Goal: Information Seeking & Learning: Learn about a topic

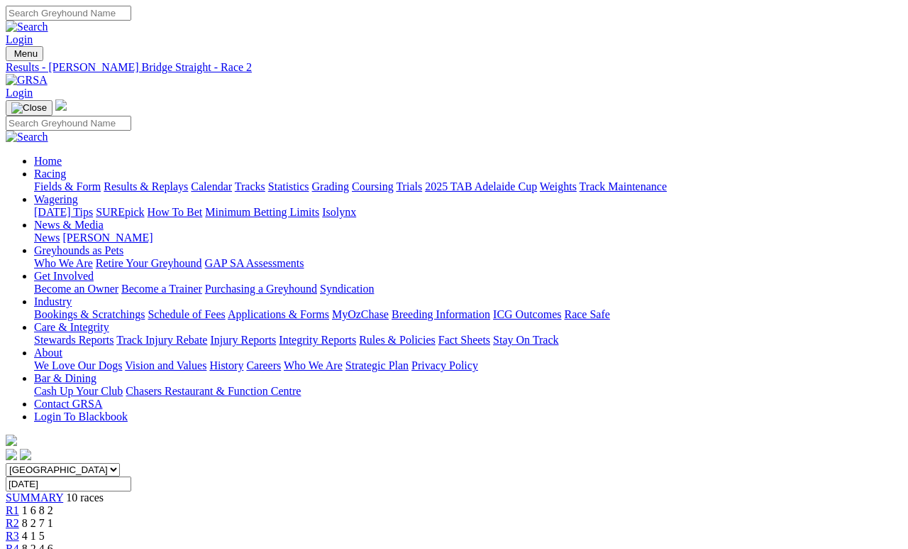
click at [66, 180] on link "Fields & Form" at bounding box center [67, 186] width 67 height 12
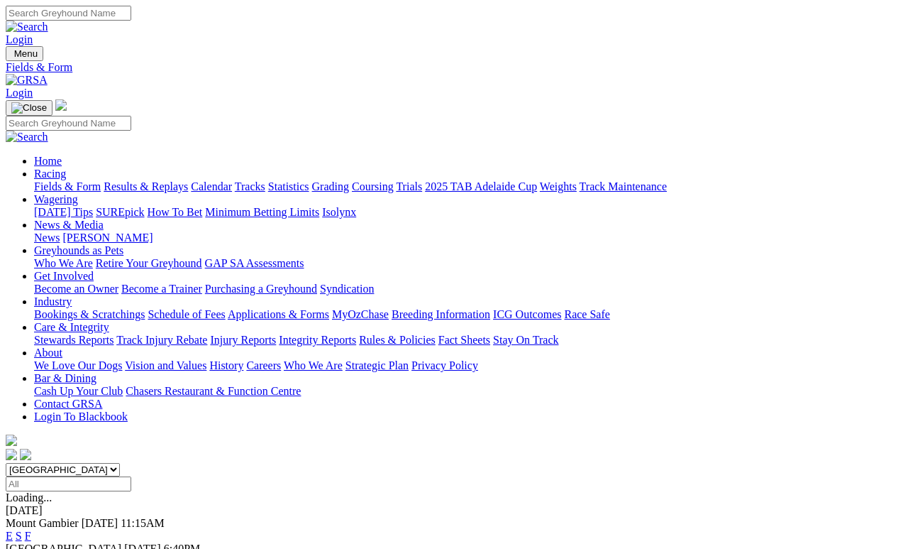
scroll to position [53, 0]
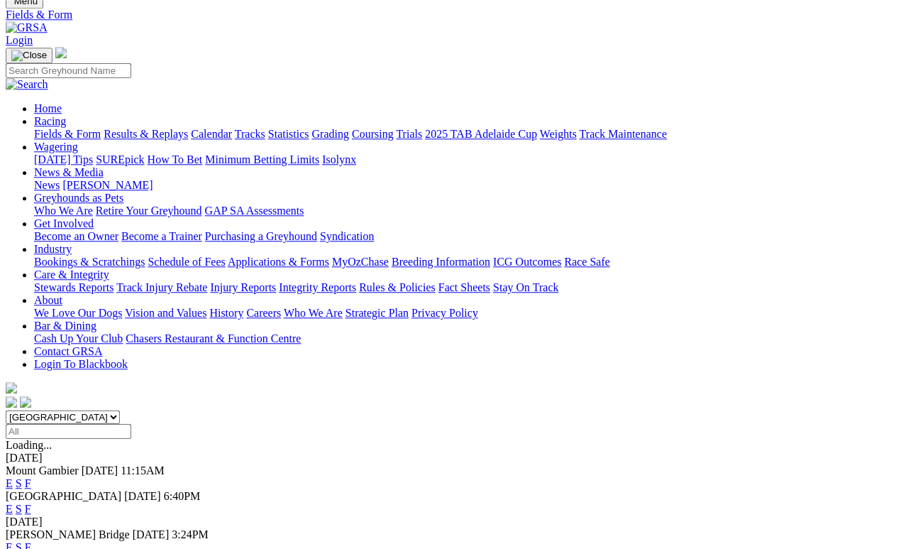
click at [378, 528] on div "Murray Bridge 29 Aug 25 3:24PM E S F" at bounding box center [454, 541] width 897 height 26
click at [31, 541] on link "F" at bounding box center [28, 547] width 6 height 12
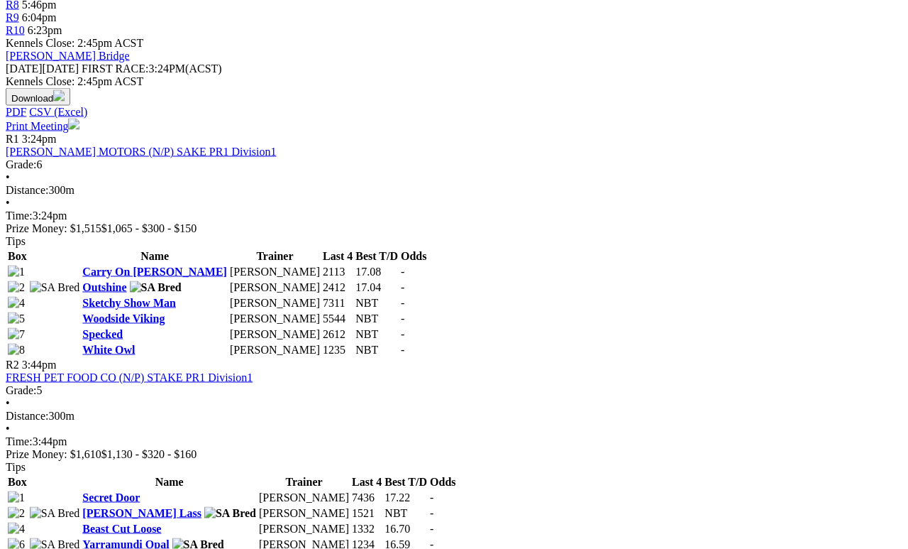
scroll to position [588, 0]
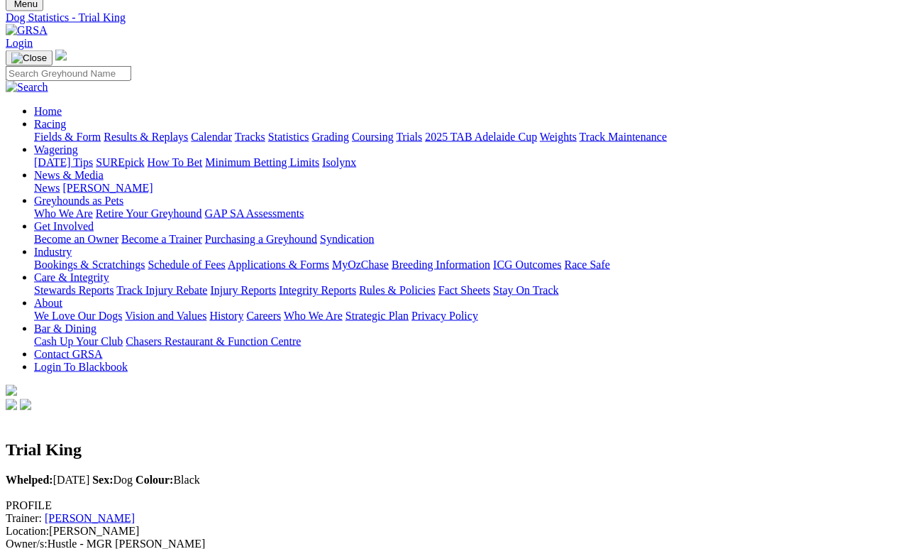
scroll to position [38, 0]
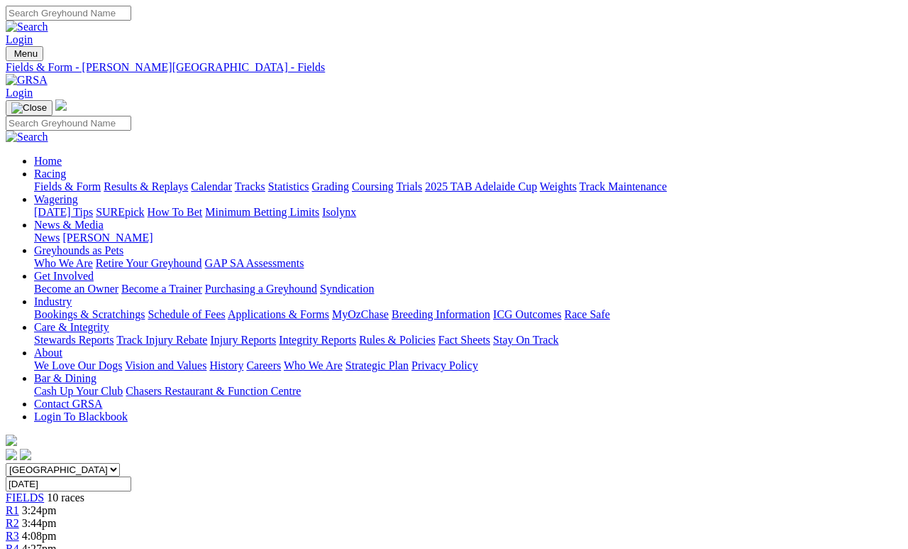
scroll to position [612, 0]
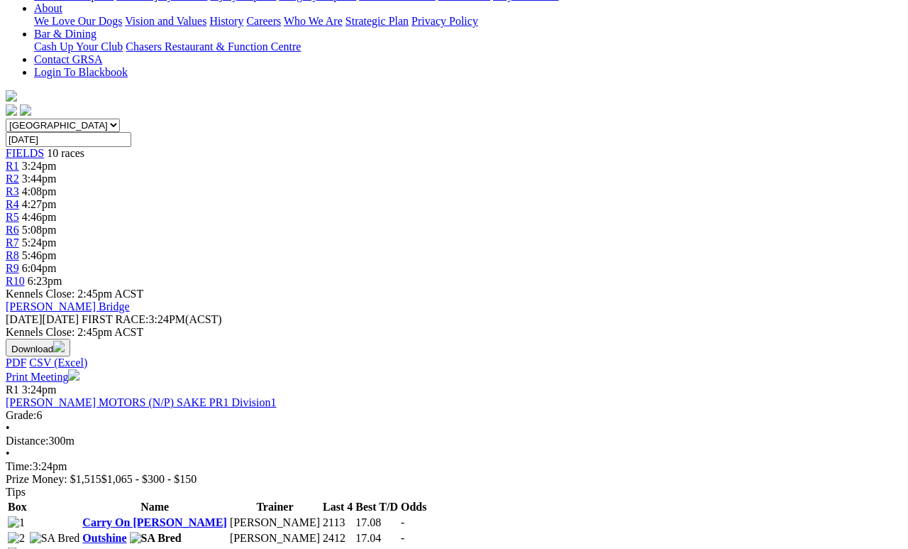
scroll to position [357, 0]
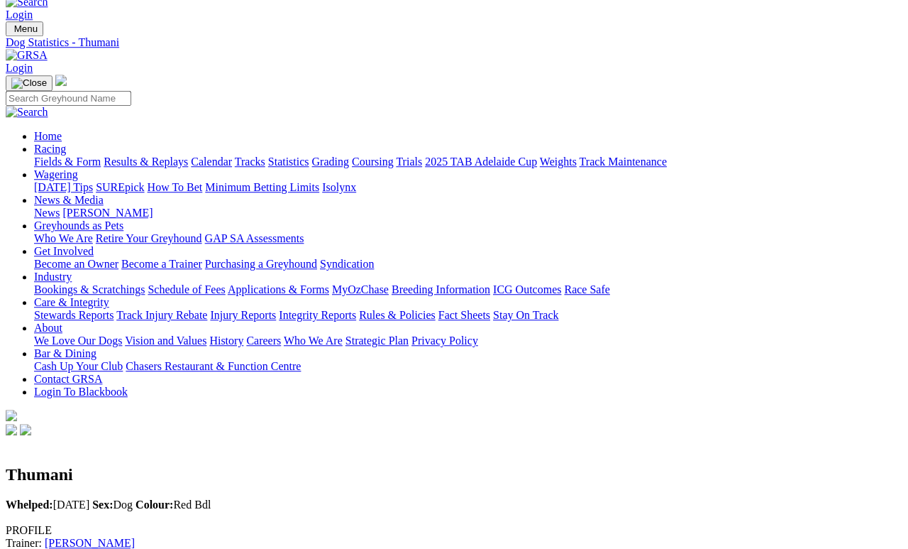
scroll to position [24, 0]
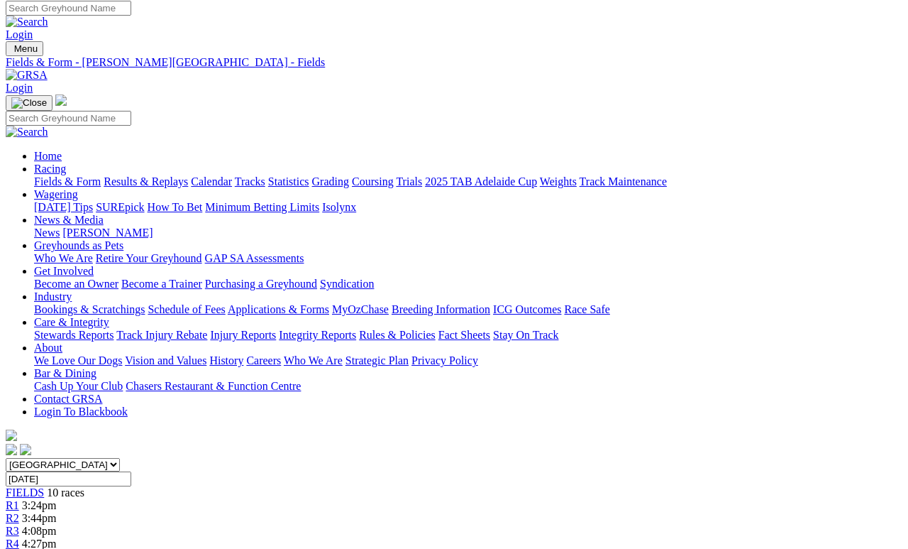
scroll to position [4, 0]
